Goal: Task Accomplishment & Management: Complete application form

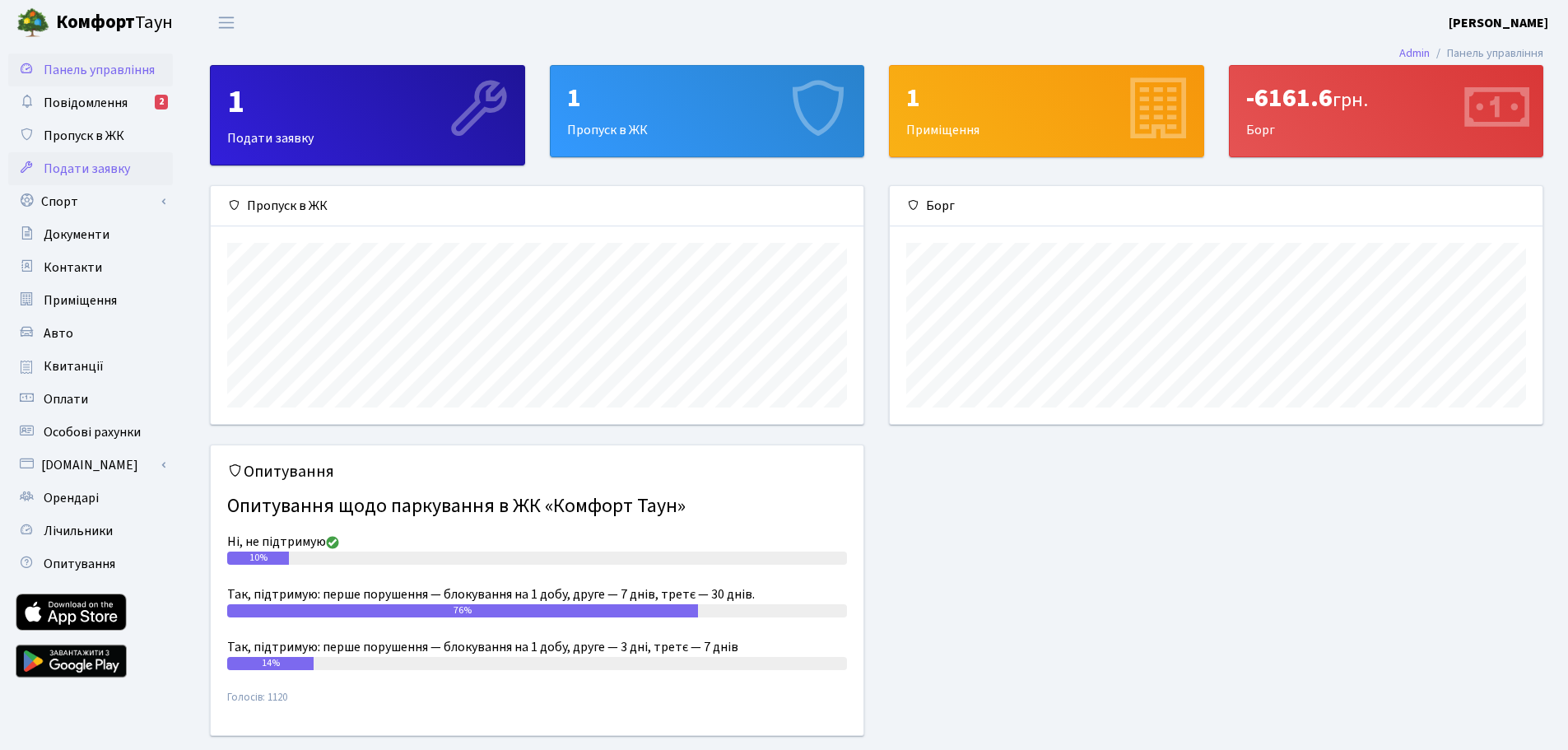
scroll to position [237, 653]
click at [88, 141] on span "Пропуск в ЖК" at bounding box center [84, 135] width 81 height 18
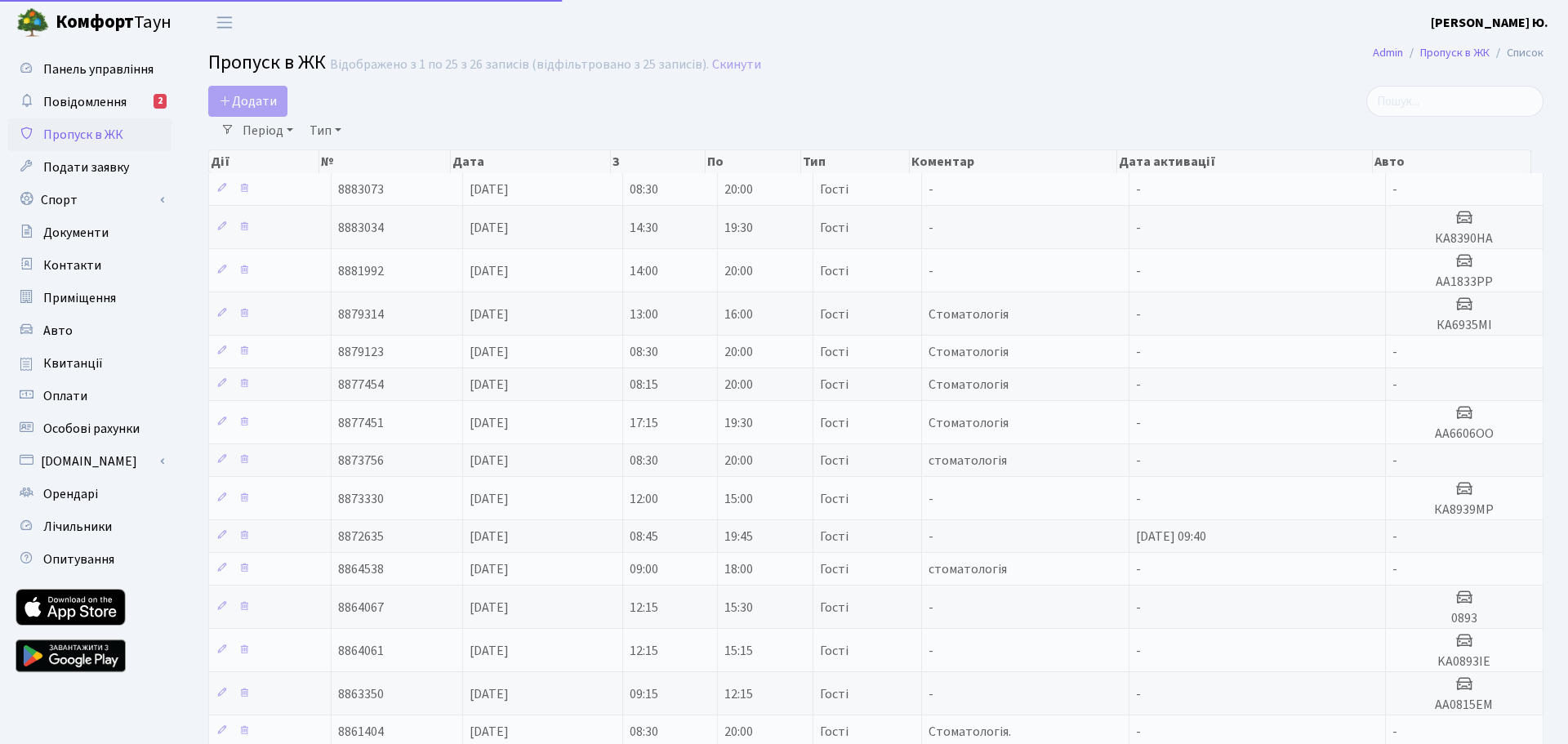
select select "25"
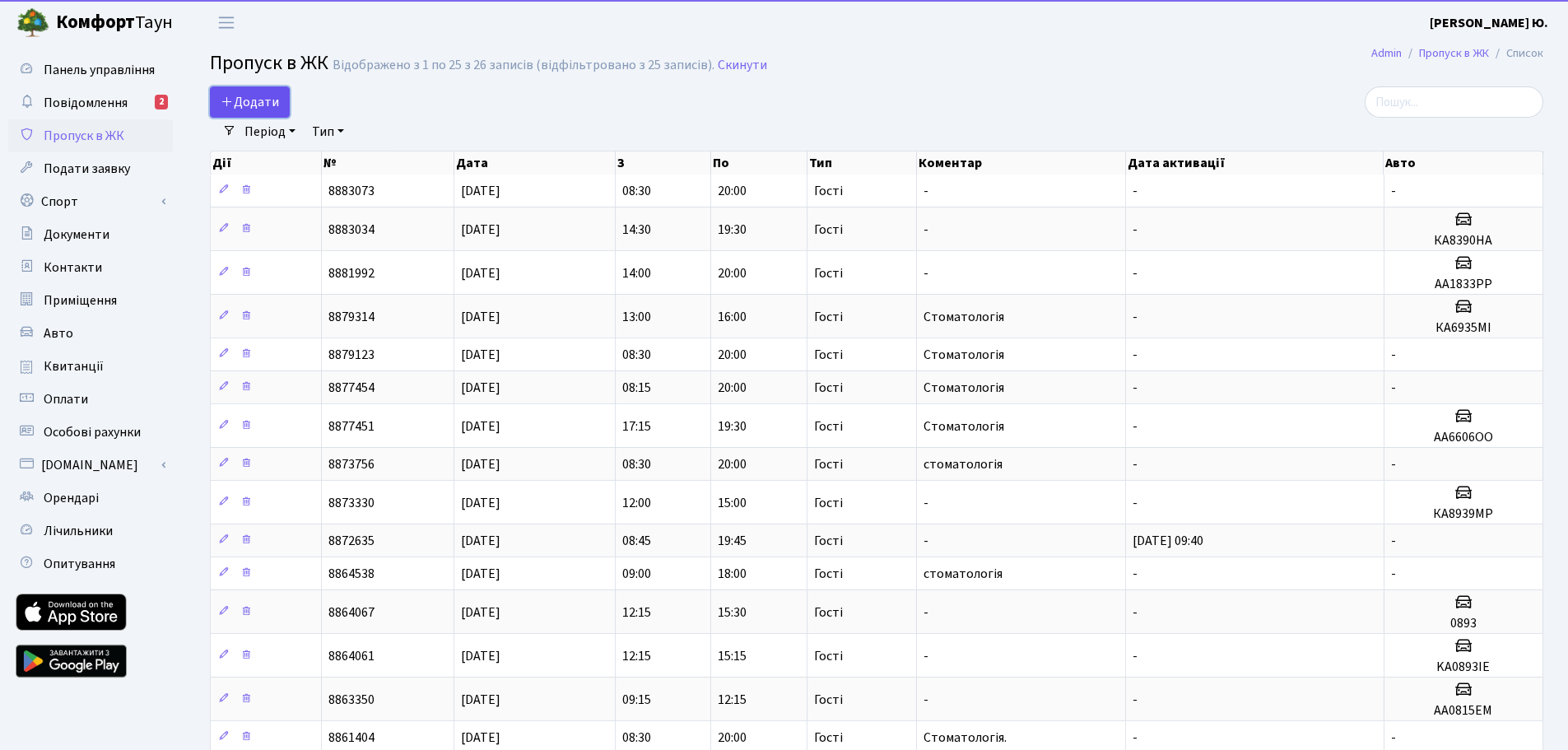
click at [247, 104] on span "Додати" at bounding box center [250, 102] width 58 height 18
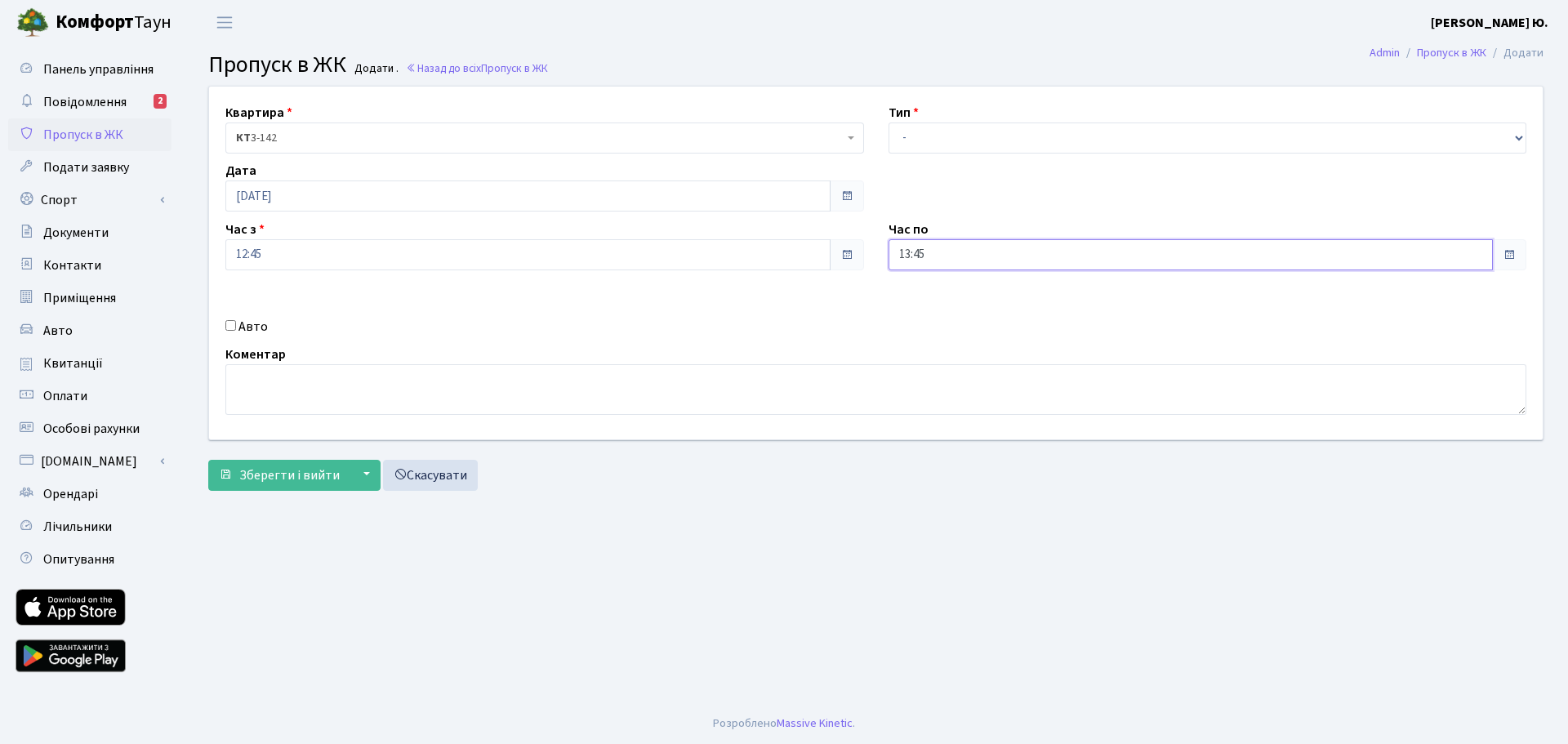
click at [1003, 239] on input "13:45" at bounding box center [1190, 255] width 605 height 31
click at [942, 302] on icon at bounding box center [934, 311] width 44 height 44
type input "15:45"
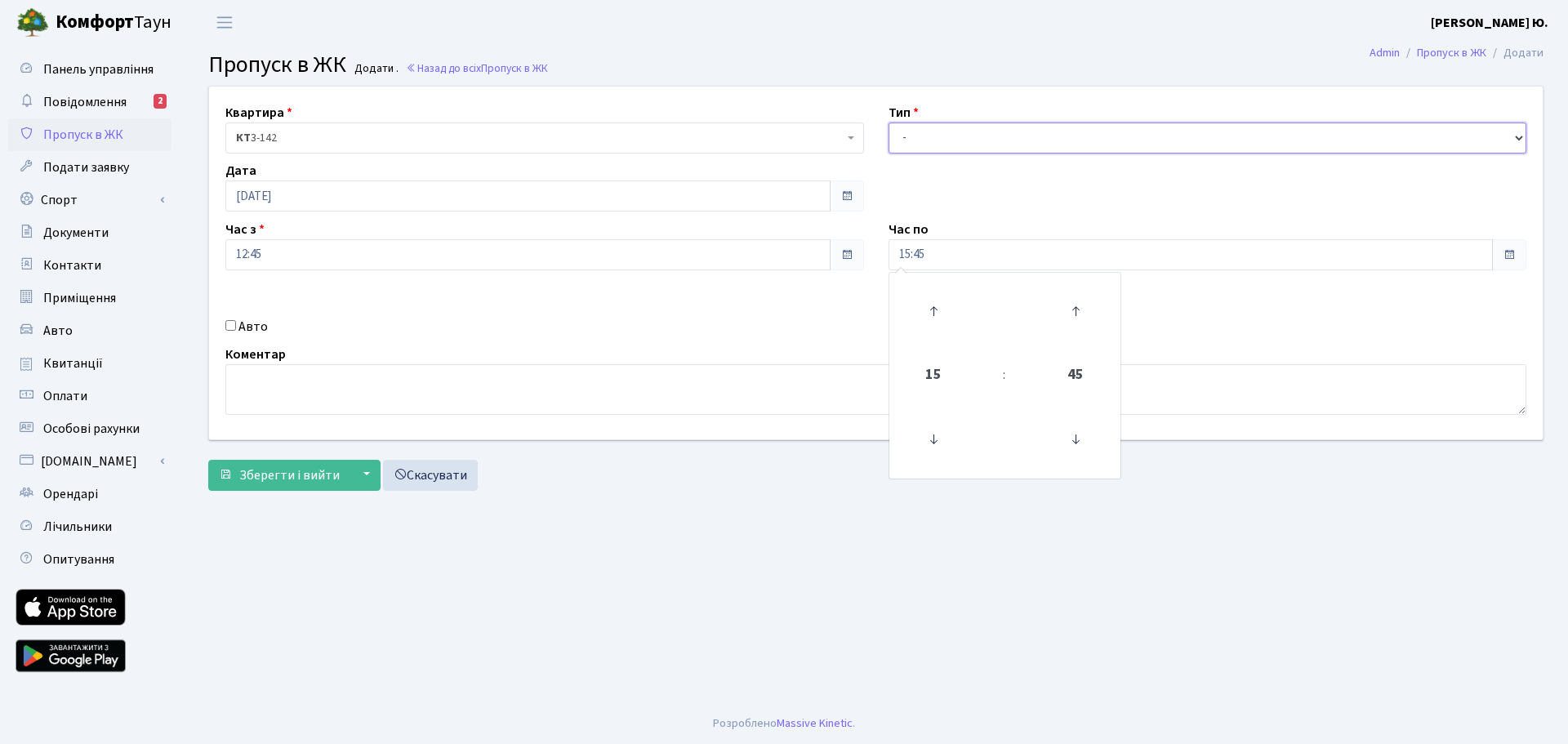
click at [931, 129] on select "- Доставка Таксі Гості Сервіс" at bounding box center [1207, 138] width 638 height 31
select select "3"
click at [888, 123] on select "- Доставка Таксі Гості Сервіс" at bounding box center [1207, 138] width 638 height 31
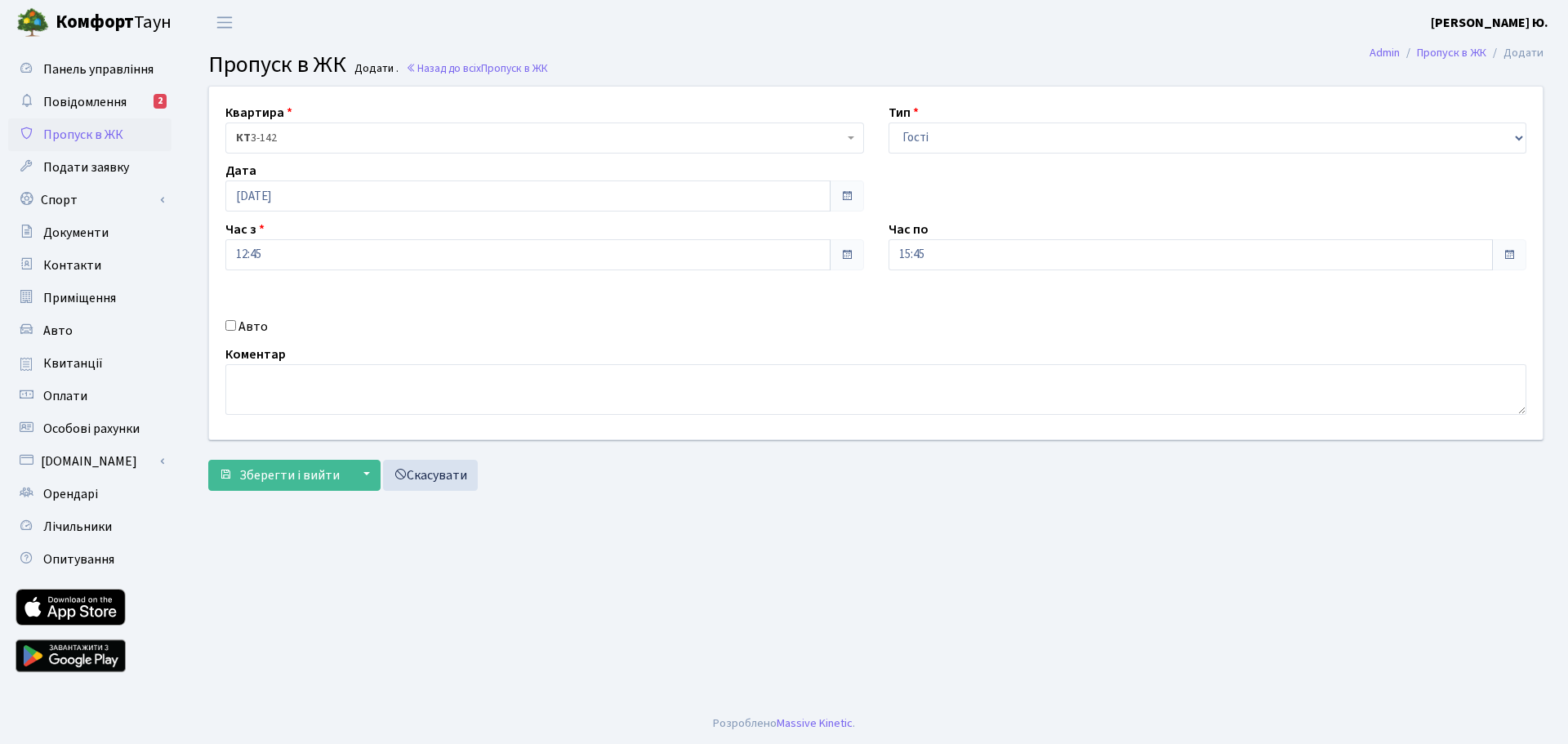
click at [237, 325] on div "Авто" at bounding box center [545, 326] width 663 height 19
click at [226, 320] on input "Авто" at bounding box center [230, 325] width 11 height 11
checkbox input "true"
click at [927, 309] on input "text" at bounding box center [1207, 313] width 638 height 31
paste input "АА8111ЕВ"
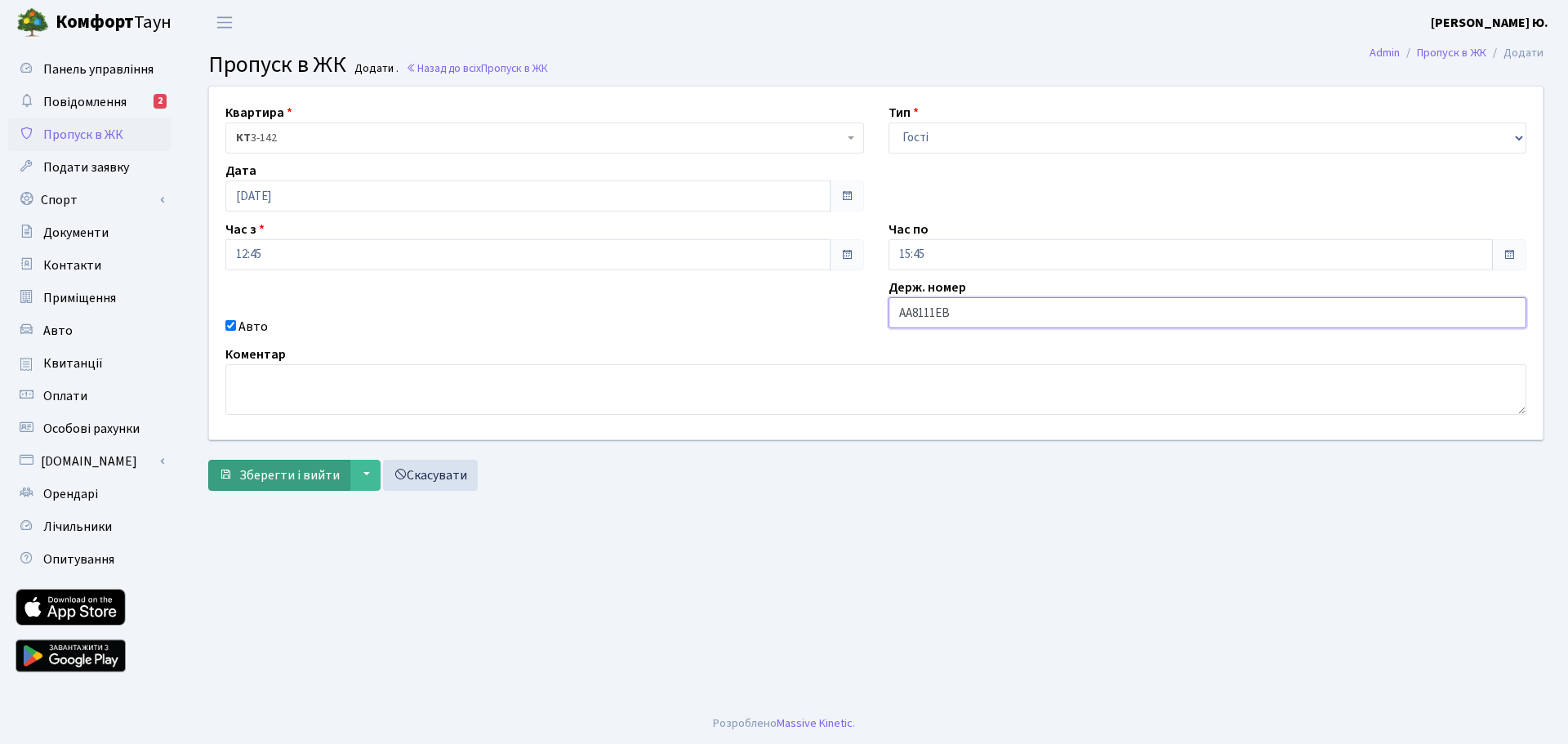
type input "АА8111ЕВ"
click at [316, 479] on span "Зберегти і вийти" at bounding box center [290, 475] width 100 height 18
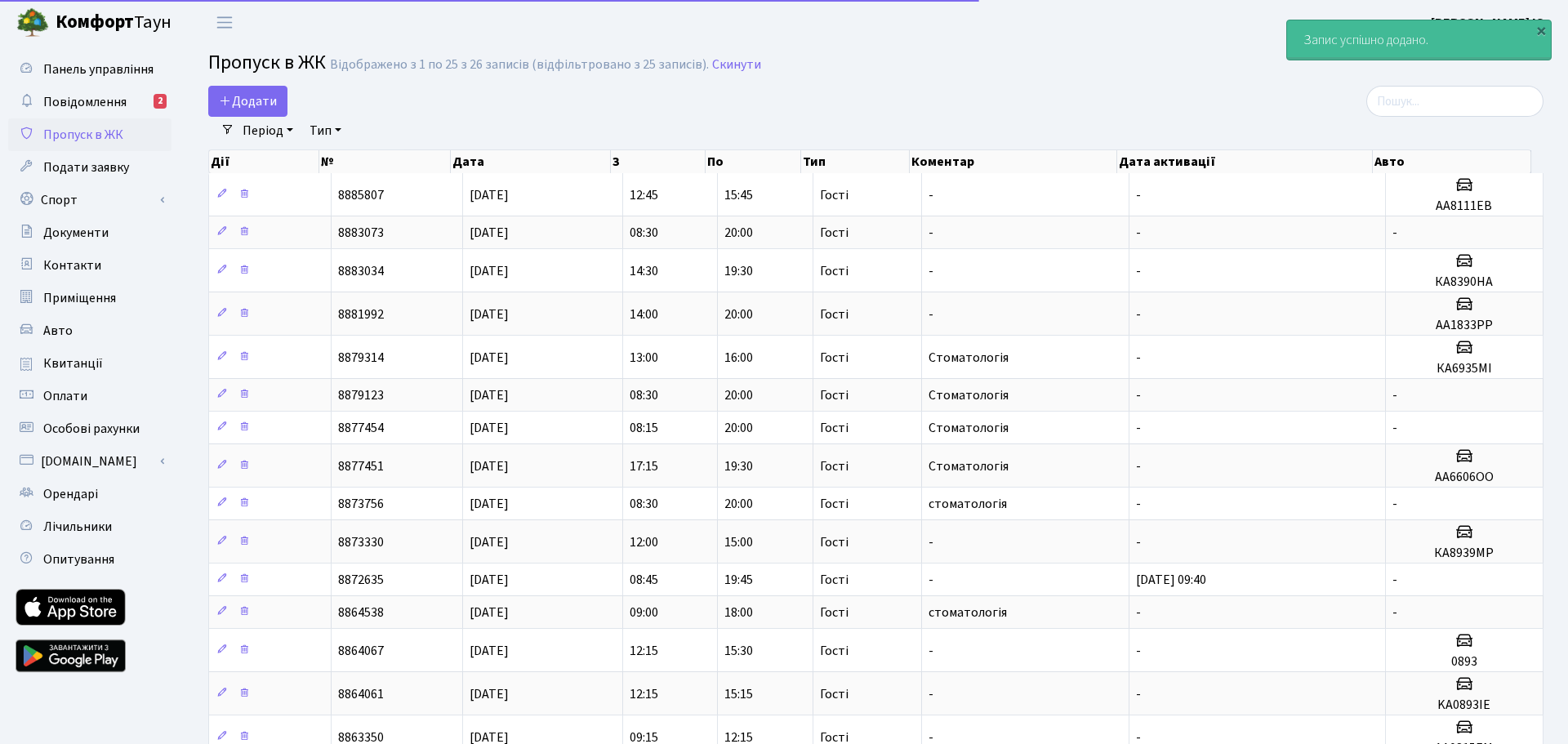
select select "25"
